Goal: Information Seeking & Learning: Check status

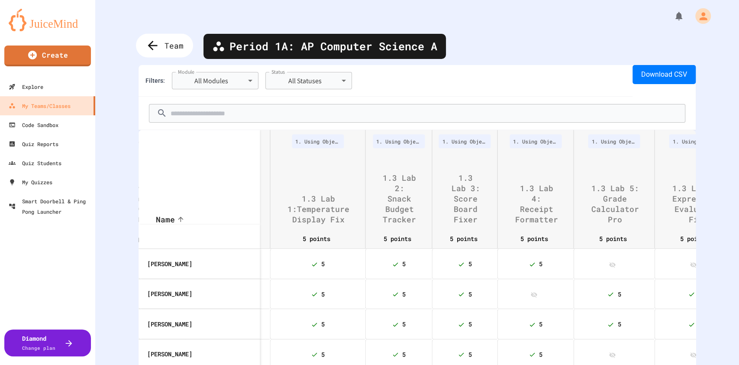
click at [164, 46] on div "Team" at bounding box center [164, 46] width 57 height 24
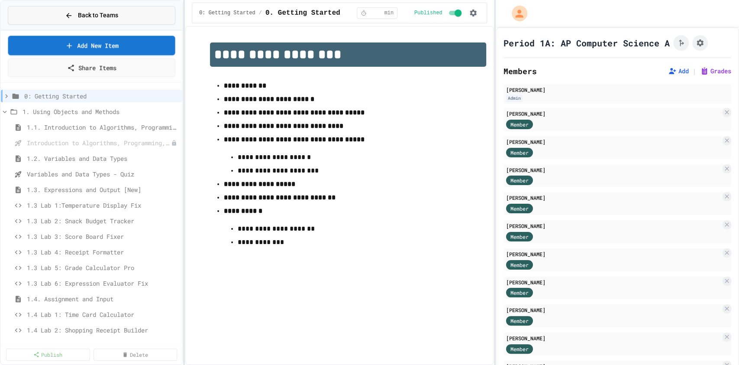
click at [95, 17] on span "Back to Teams" at bounding box center [98, 15] width 40 height 9
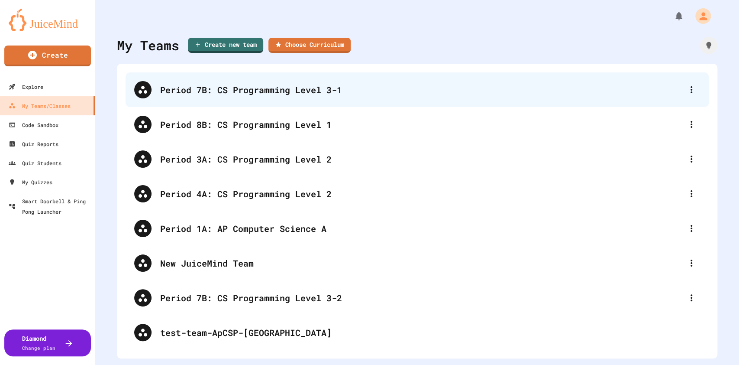
click at [249, 91] on div "Period 7B: CS Programming Level 3-1" at bounding box center [421, 89] width 523 height 13
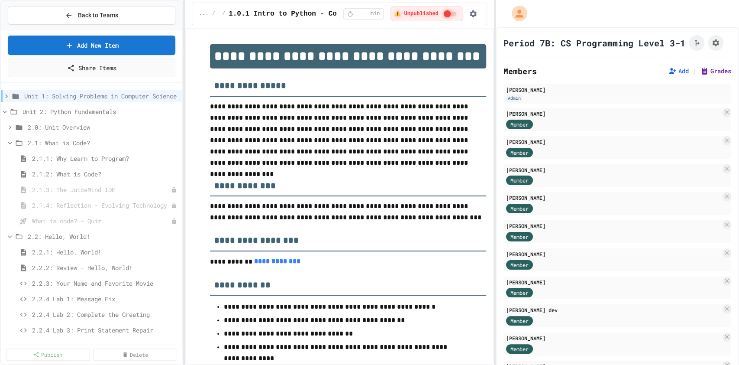
click at [704, 75] on button "Grades" at bounding box center [715, 71] width 31 height 9
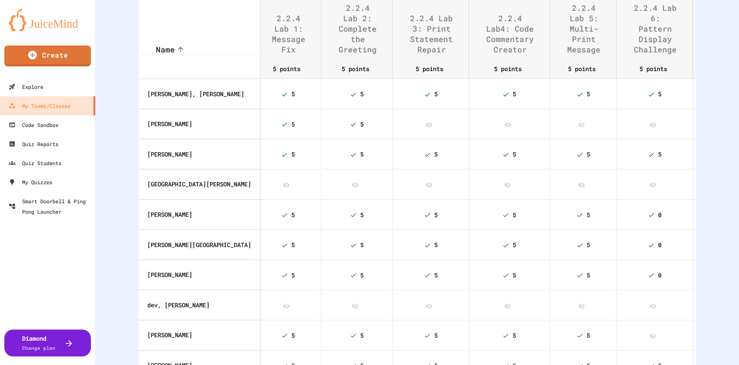
scroll to position [139, 0]
click at [658, 250] on span "0" at bounding box center [659, 246] width 3 height 8
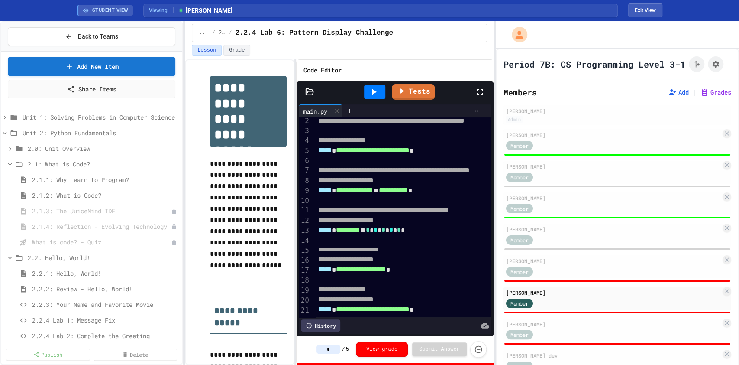
scroll to position [39, 0]
click at [383, 94] on div at bounding box center [374, 91] width 21 height 15
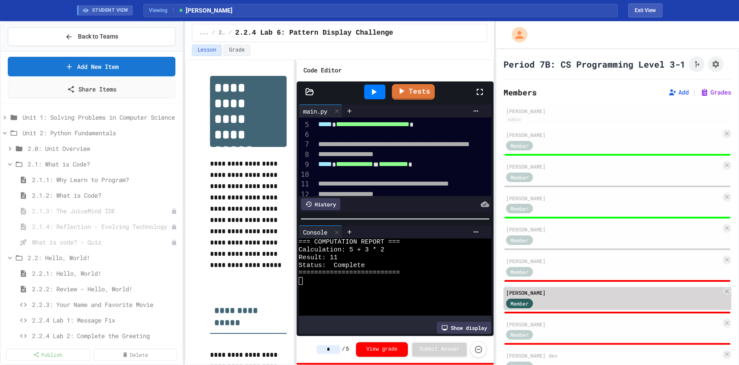
click at [593, 308] on div "Member" at bounding box center [613, 302] width 215 height 11
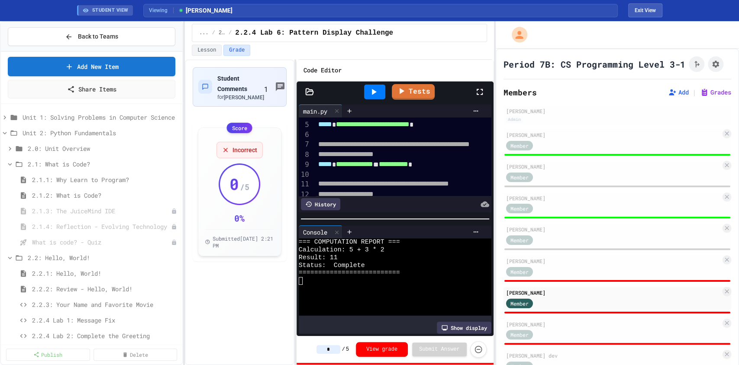
drag, startPoint x: 339, startPoint y: 347, endPoint x: 318, endPoint y: 348, distance: 21.7
click at [318, 348] on div "* / 5 View grade Submit Answer" at bounding box center [395, 349] width 197 height 27
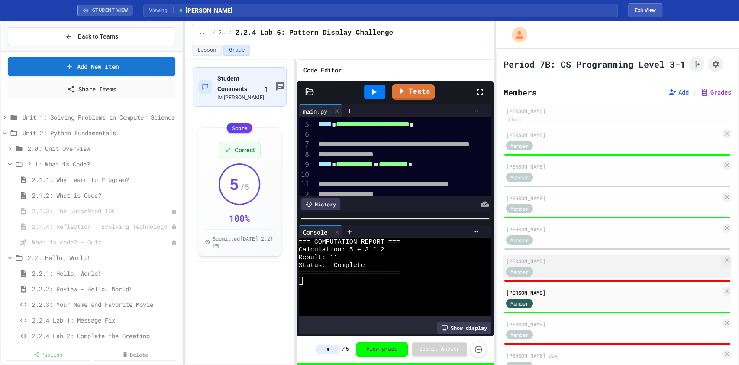
click at [575, 274] on div "Member" at bounding box center [613, 270] width 215 height 11
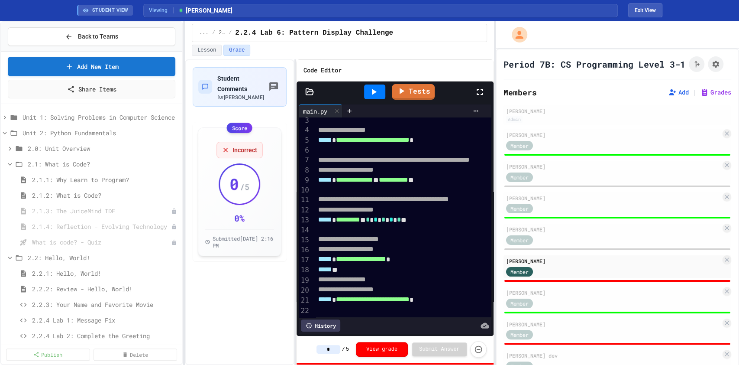
scroll to position [49, 0]
click at [374, 90] on icon at bounding box center [374, 92] width 5 height 6
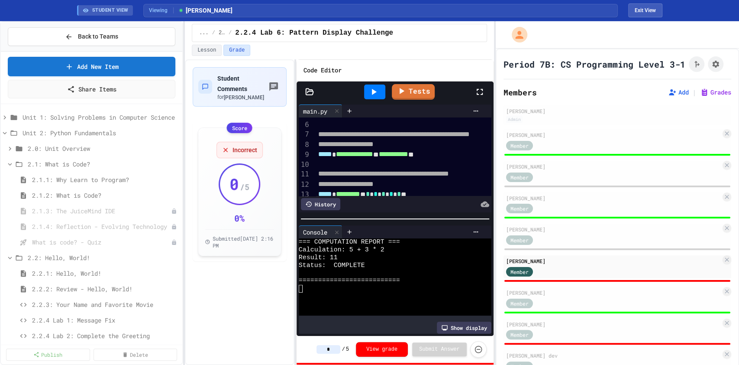
drag, startPoint x: 335, startPoint y: 350, endPoint x: 322, endPoint y: 348, distance: 12.7
click at [322, 348] on input "*" at bounding box center [328, 349] width 24 height 9
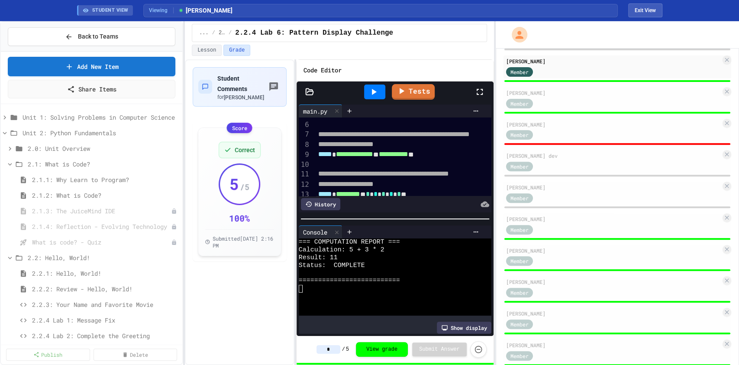
scroll to position [231, 0]
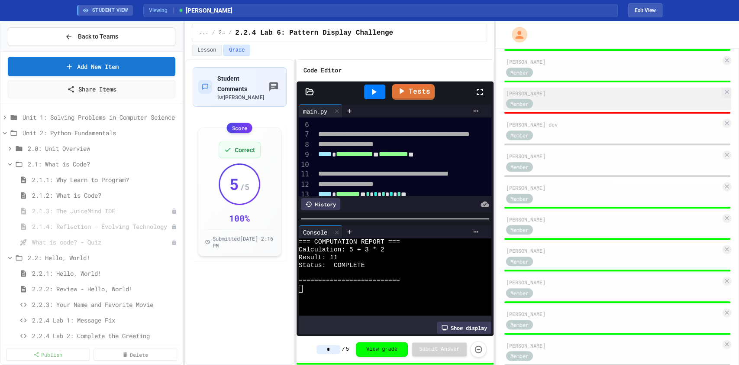
click at [565, 109] on div "Member" at bounding box center [613, 103] width 215 height 11
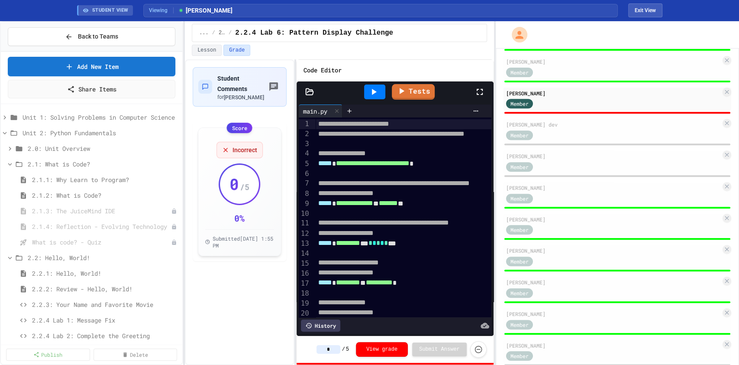
drag, startPoint x: 340, startPoint y: 349, endPoint x: 325, endPoint y: 348, distance: 15.2
click at [325, 348] on input "*" at bounding box center [328, 349] width 24 height 9
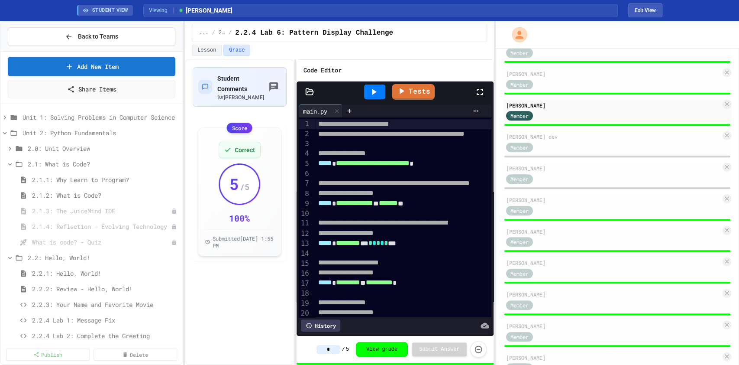
scroll to position [146, 0]
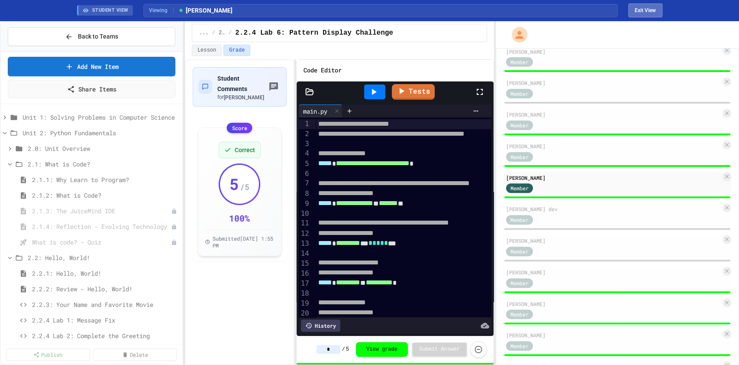
type input "*"
click at [639, 9] on button "Exit View" at bounding box center [645, 10] width 34 height 14
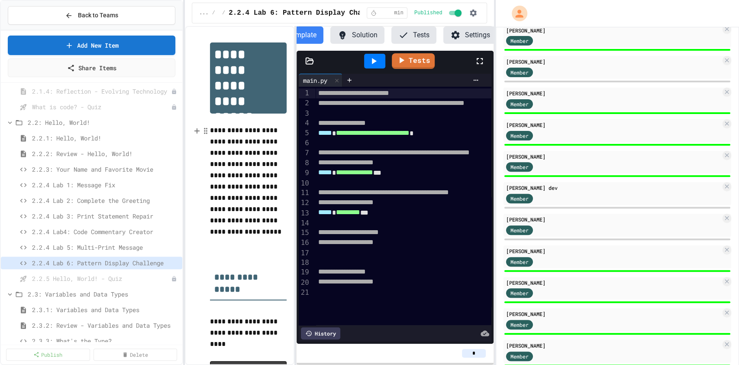
scroll to position [115, 0]
click at [94, 183] on span "2.2.4 Lab 1: Message Fix" at bounding box center [101, 183] width 138 height 9
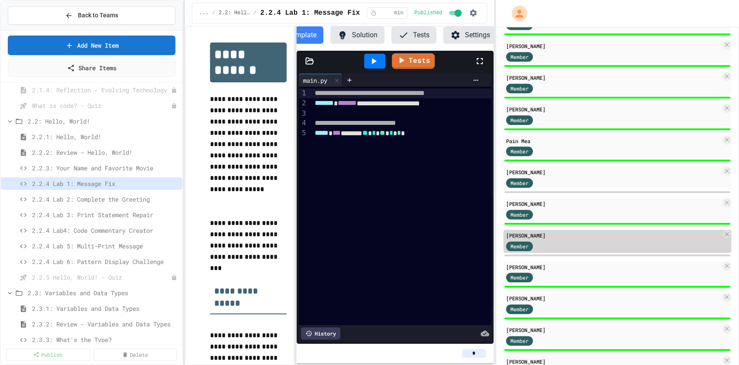
scroll to position [645, 0]
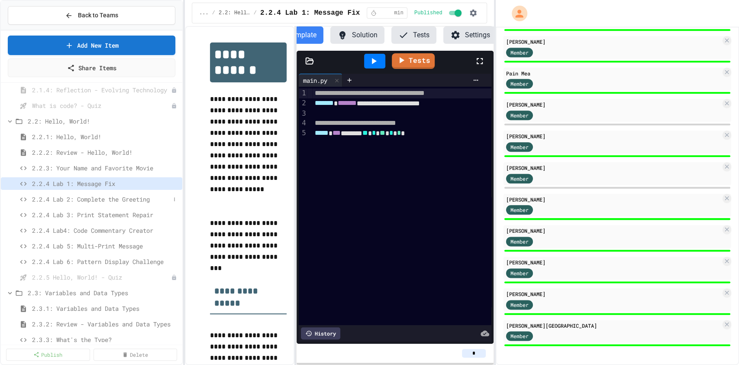
click at [97, 197] on span "2.2.4 Lab 2: Complete the Greeting" at bounding box center [101, 198] width 138 height 9
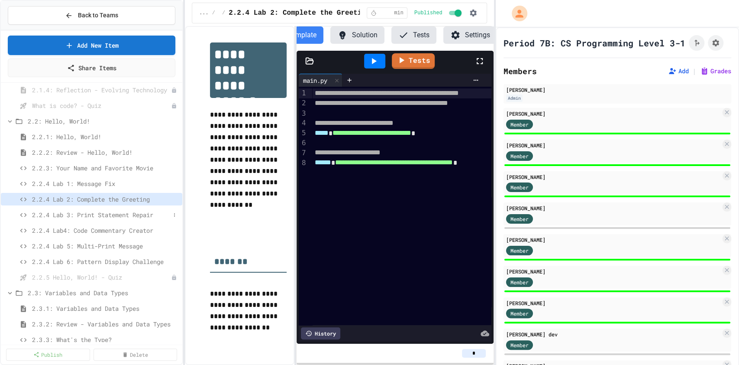
click at [109, 214] on span "2.2.4 Lab 3: Print Statement Repair" at bounding box center [101, 214] width 138 height 9
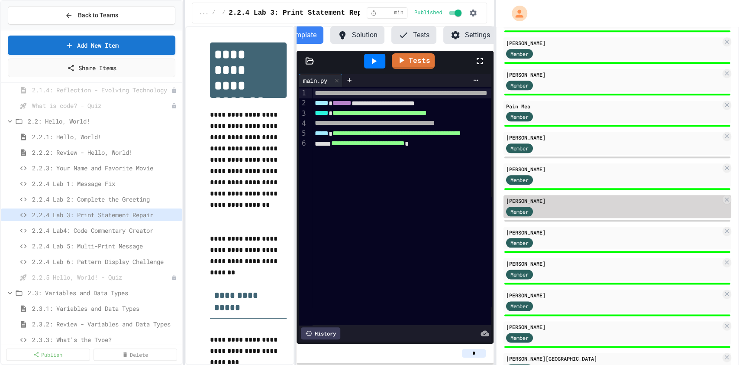
scroll to position [645, 0]
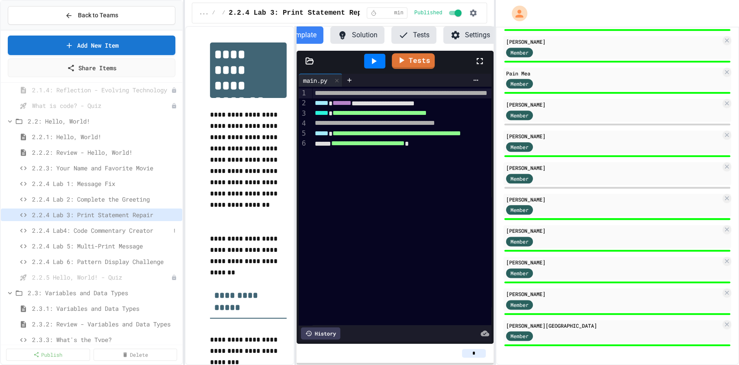
click at [115, 229] on span "2.2.4 Lab4: Code Commentary Creator" at bounding box center [101, 230] width 138 height 9
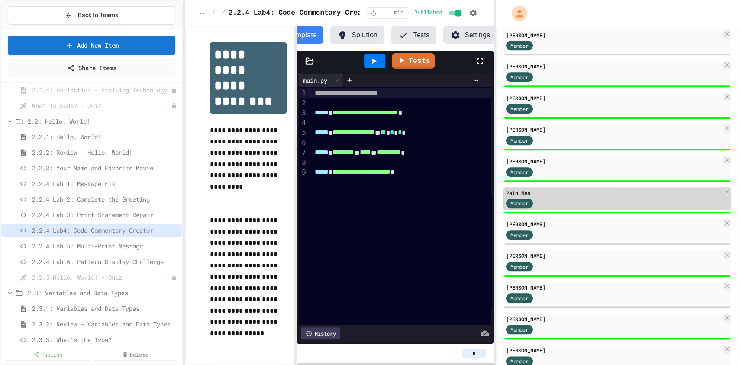
scroll to position [645, 0]
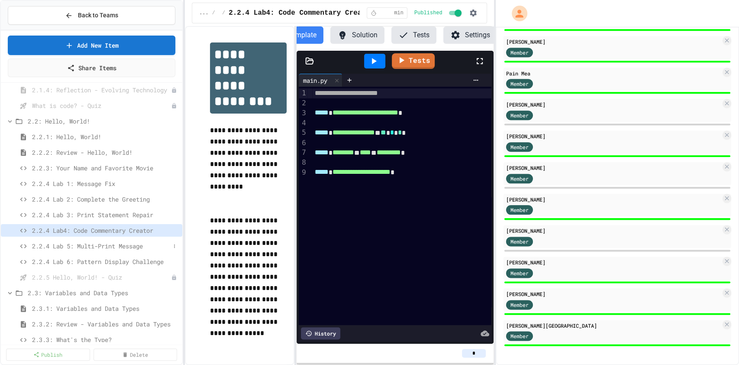
click at [103, 241] on span "2.2.4 Lab 5: Multi-Print Message" at bounding box center [101, 245] width 138 height 9
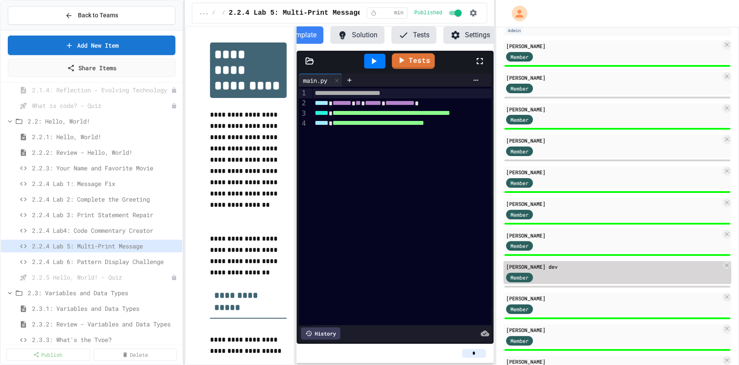
scroll to position [356, 0]
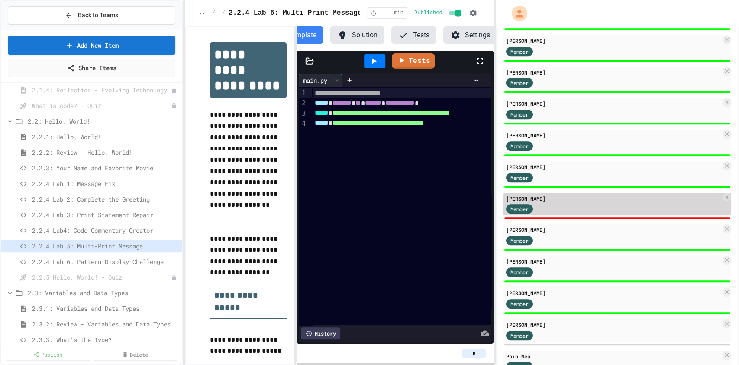
click at [617, 214] on div "Member" at bounding box center [613, 208] width 215 height 11
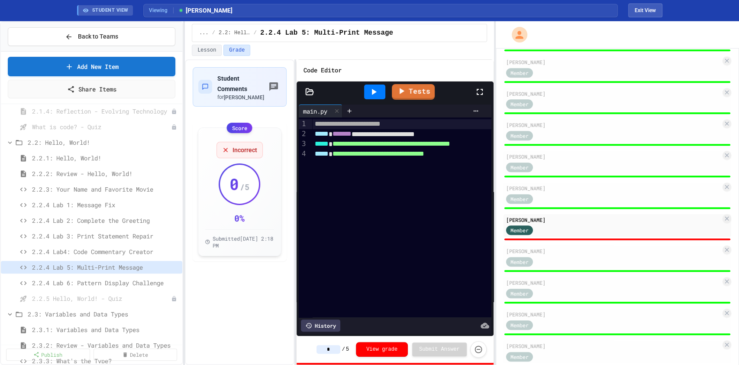
click at [377, 96] on icon at bounding box center [373, 92] width 10 height 10
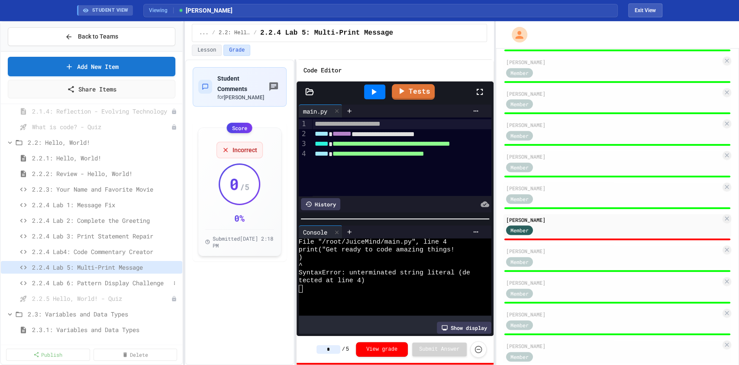
click at [111, 279] on span "2.2.4 Lab 6: Pattern Display Challenge" at bounding box center [101, 282] width 138 height 9
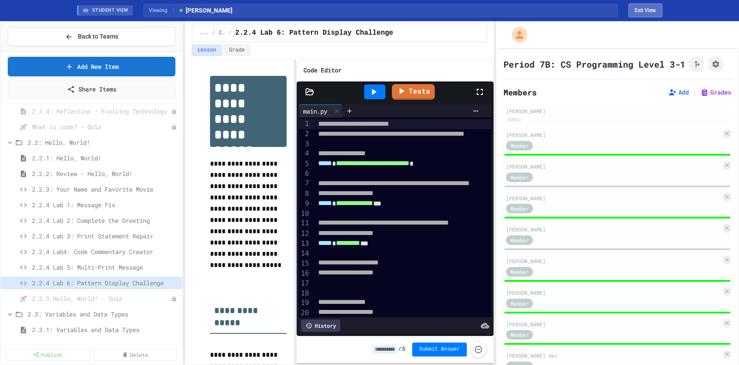
click at [653, 14] on button "Exit View" at bounding box center [645, 10] width 34 height 14
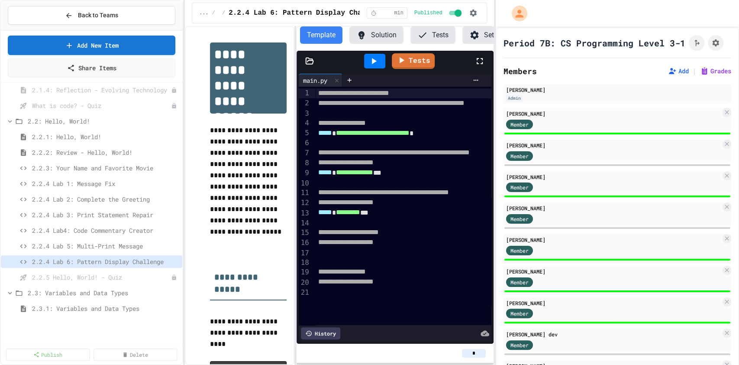
scroll to position [0, 19]
click at [705, 75] on button "Grades" at bounding box center [715, 71] width 31 height 9
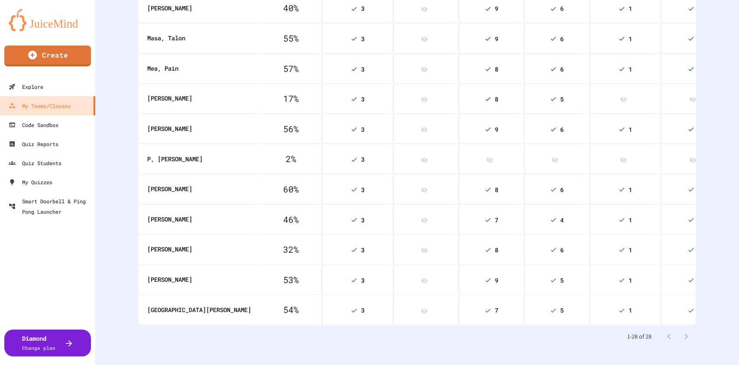
scroll to position [774, 0]
click at [231, 306] on th "[GEOGRAPHIC_DATA][PERSON_NAME]" at bounding box center [199, 309] width 121 height 30
drag, startPoint x: 231, startPoint y: 306, endPoint x: 240, endPoint y: 313, distance: 11.8
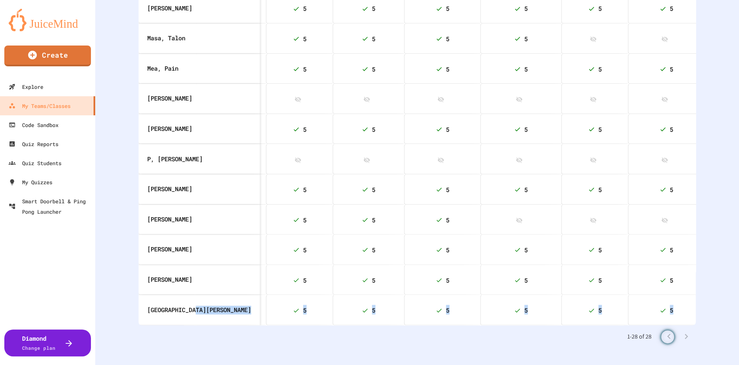
scroll to position [0, 397]
click at [361, 336] on div "1-28 of 28" at bounding box center [417, 336] width 557 height 23
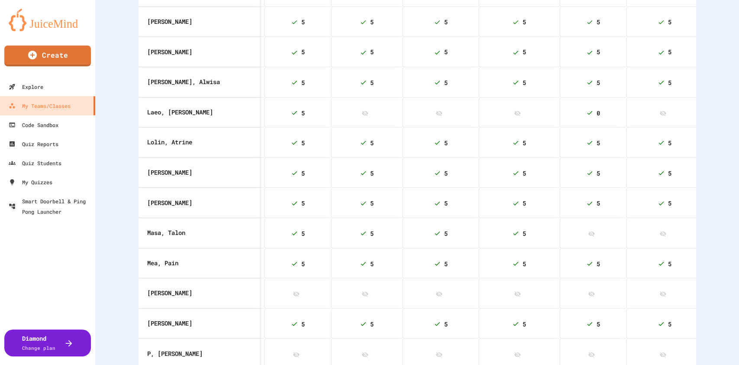
scroll to position [601, 0]
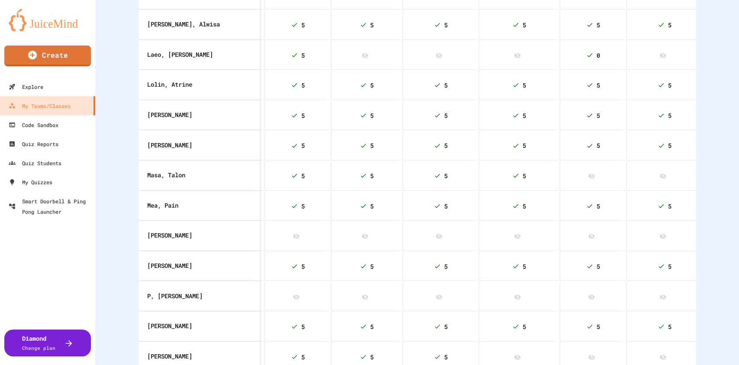
click at [595, 190] on th at bounding box center [592, 175] width 67 height 30
click at [588, 179] on icon at bounding box center [591, 175] width 7 height 7
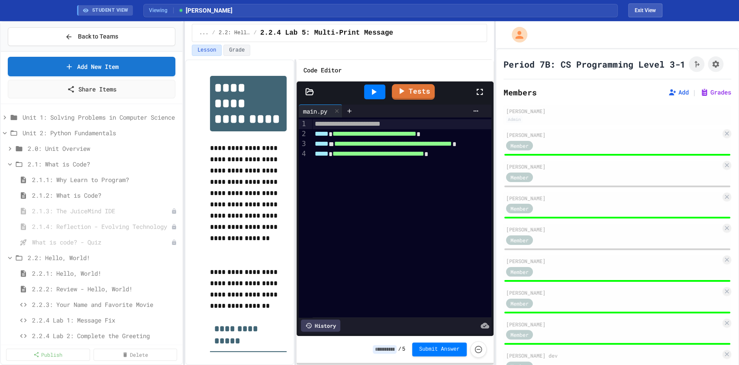
click at [376, 93] on icon at bounding box center [373, 92] width 10 height 10
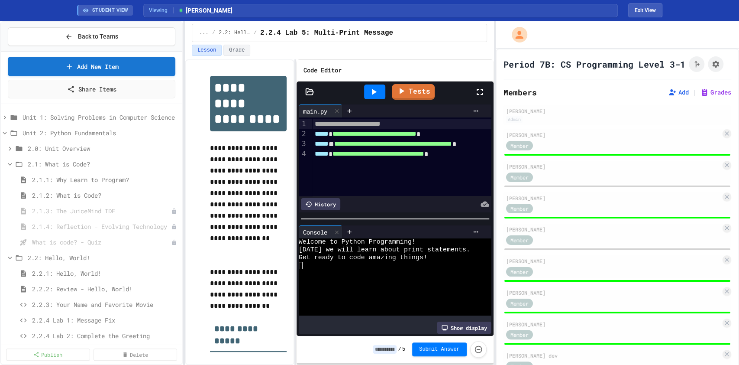
click at [386, 352] on input at bounding box center [385, 349] width 24 height 9
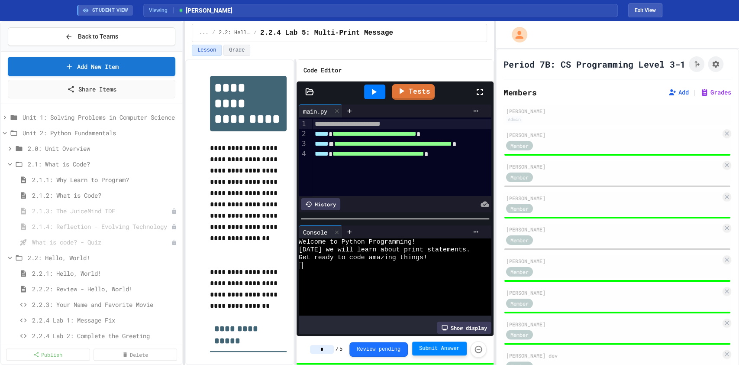
type input "*"
click at [439, 349] on span "Submit Answer" at bounding box center [439, 348] width 41 height 7
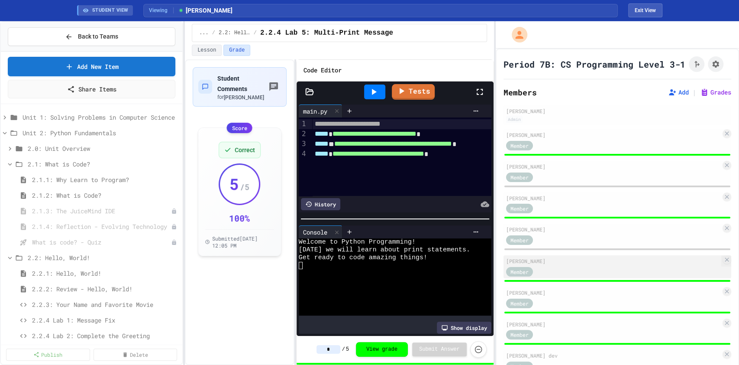
scroll to position [58, 0]
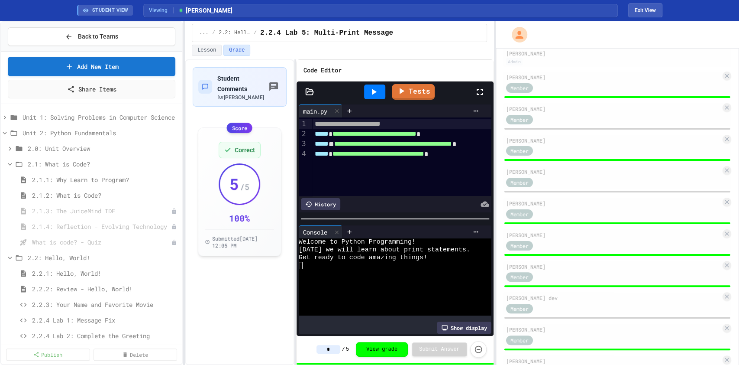
click at [648, 12] on button "Exit View" at bounding box center [645, 10] width 34 height 14
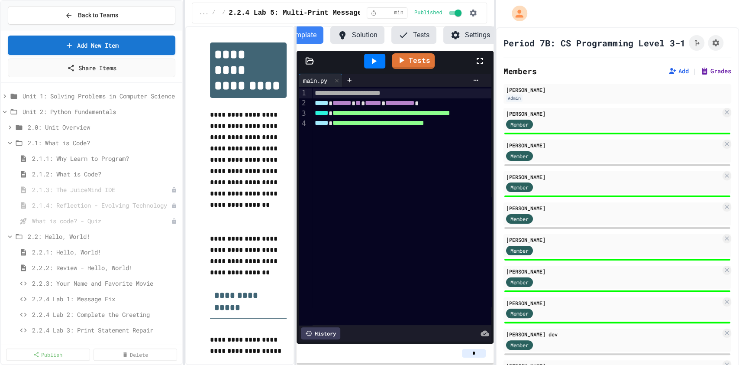
click at [707, 75] on button "Grades" at bounding box center [715, 71] width 31 height 9
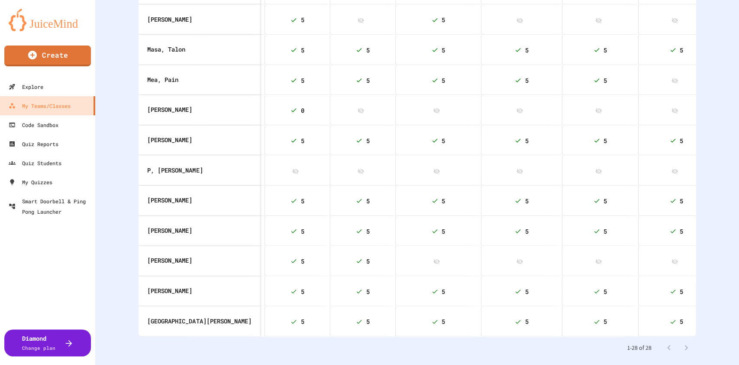
scroll to position [774, 0]
